Goal: Task Accomplishment & Management: Use online tool/utility

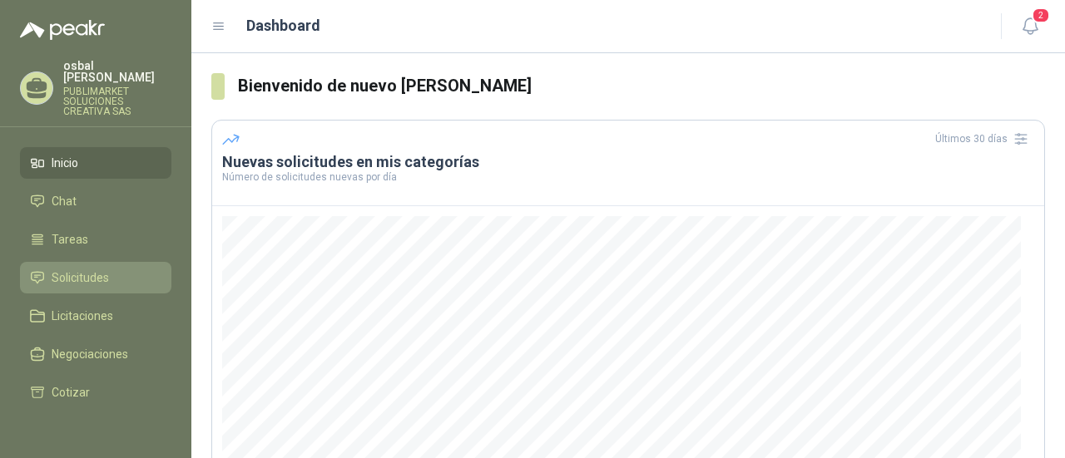
click at [112, 269] on li "Solicitudes" at bounding box center [95, 278] width 131 height 18
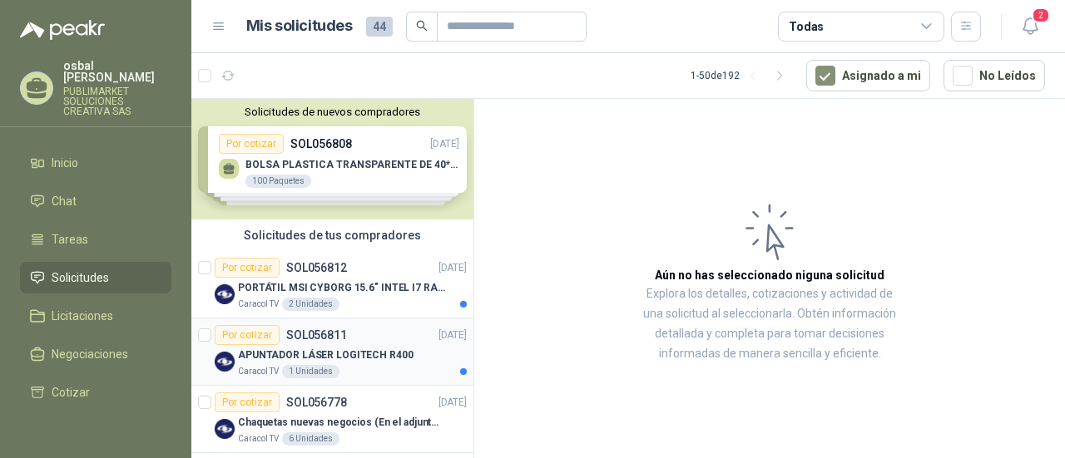
click at [358, 370] on div "Caracol TV 1 Unidades" at bounding box center [352, 371] width 229 height 13
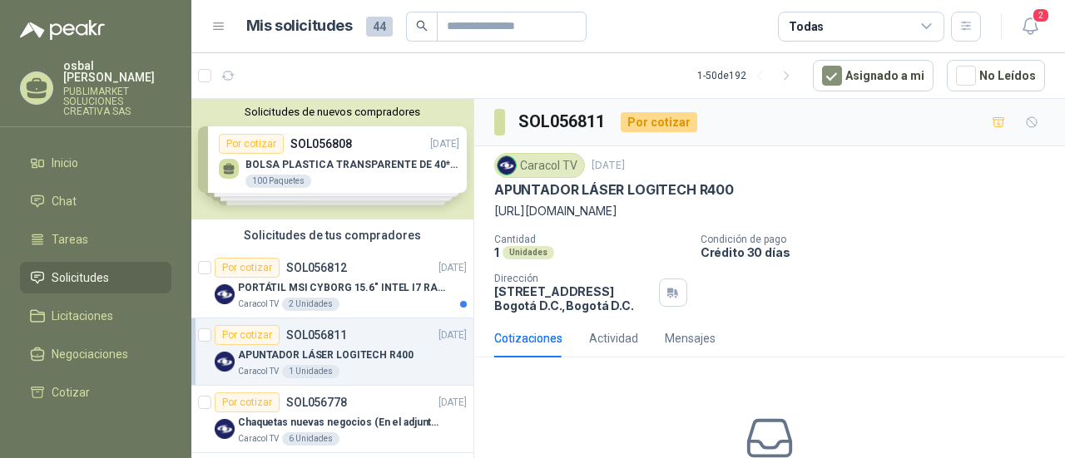
click at [626, 220] on p "[URL][DOMAIN_NAME]" at bounding box center [769, 211] width 551 height 18
drag, startPoint x: 494, startPoint y: 211, endPoint x: 1006, endPoint y: 230, distance: 512.1
click at [1006, 220] on p "[URL][DOMAIN_NAME]" at bounding box center [769, 211] width 551 height 18
copy p "[URL][DOMAIN_NAME]"
click at [358, 295] on p "PORTÁTIL MSI CYBORG 15.6" INTEL I7 RAM 32GB - 1 TB / Nvidia GeForce RTX 4050" at bounding box center [341, 288] width 207 height 16
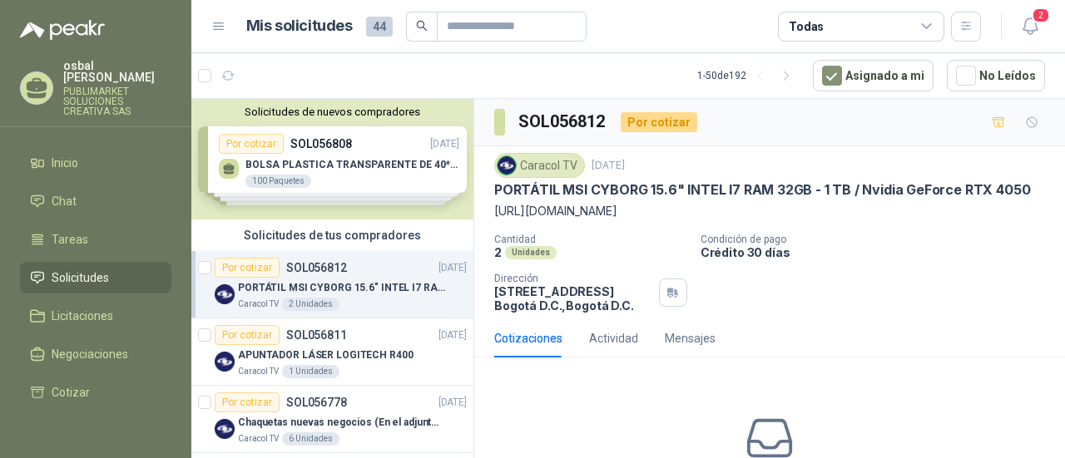
drag, startPoint x: 494, startPoint y: 209, endPoint x: 857, endPoint y: 240, distance: 364.2
click at [857, 220] on p "[URL][DOMAIN_NAME]" at bounding box center [769, 211] width 551 height 18
copy p "[URL][DOMAIN_NAME]"
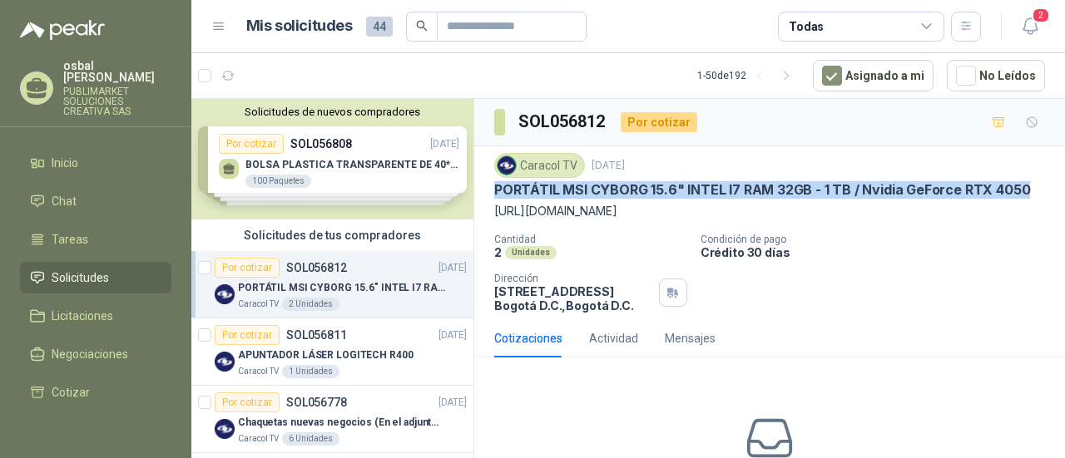
drag, startPoint x: 495, startPoint y: 184, endPoint x: 1033, endPoint y: 188, distance: 537.5
click at [1033, 188] on div "Caracol TV [DATE] PORTÁTIL MSI CYBORG 15.6" INTEL I7 RAM 32GB - 1 TB / Nvidia G…" at bounding box center [769, 232] width 591 height 173
copy p "PORTÁTIL MSI CYBORG 15.6" INTEL I7 RAM 32GB - 1 TB / Nvidia GeForce RTX 4050"
